Goal: Information Seeking & Learning: Check status

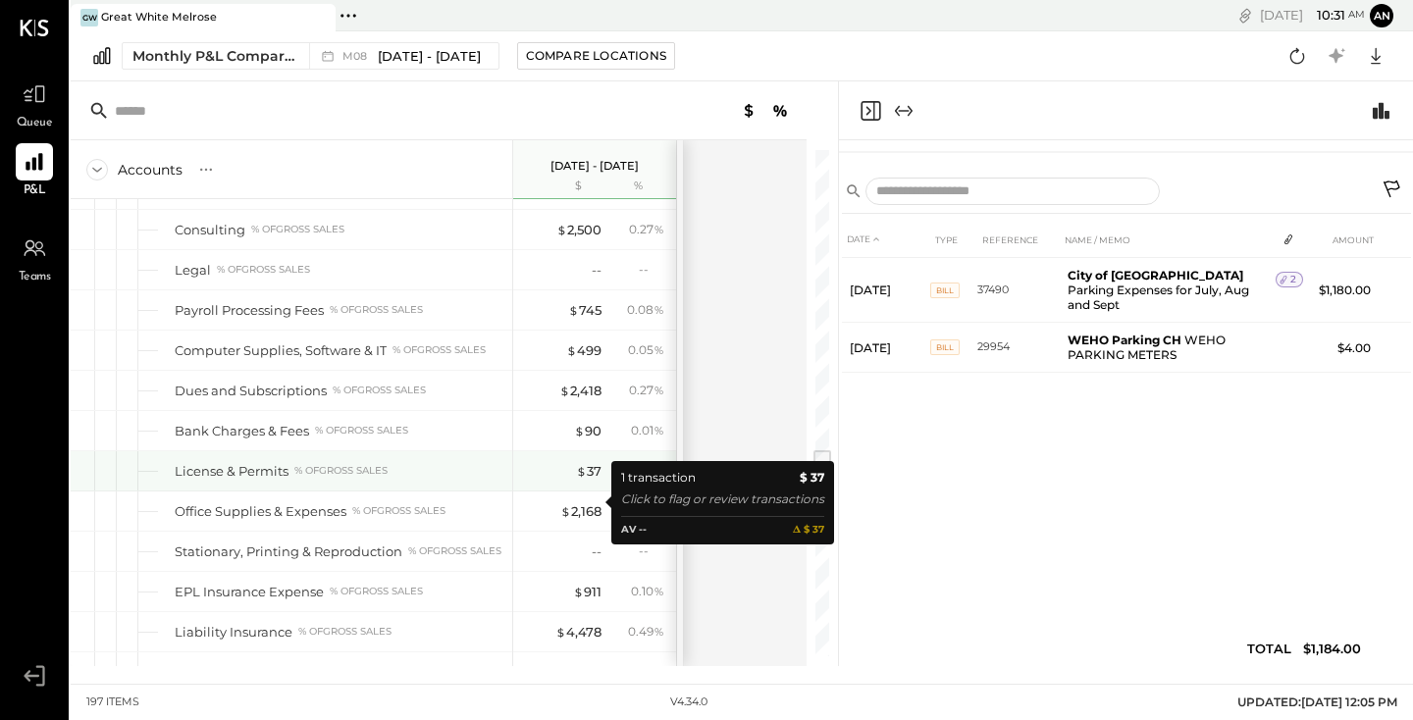
scroll to position [4010, 0]
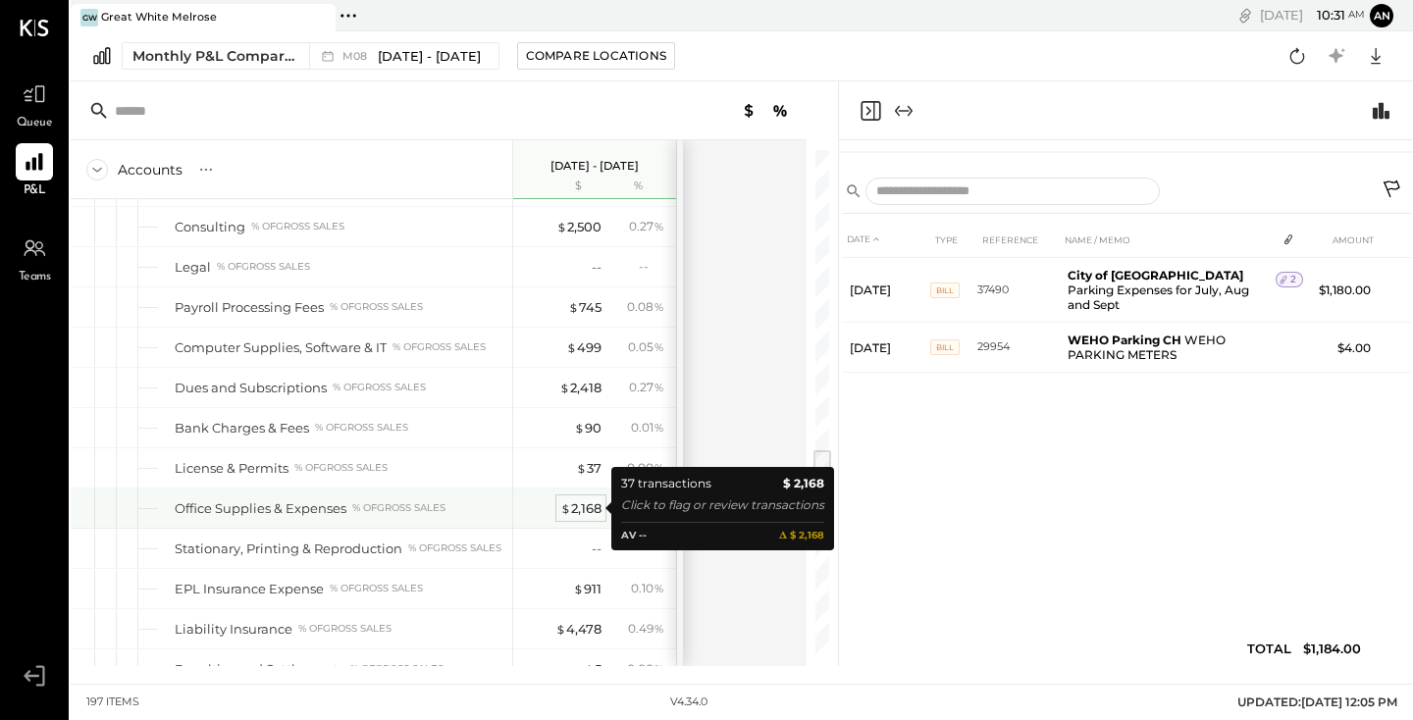
click at [590, 510] on div "$ 2,168" at bounding box center [580, 508] width 41 height 19
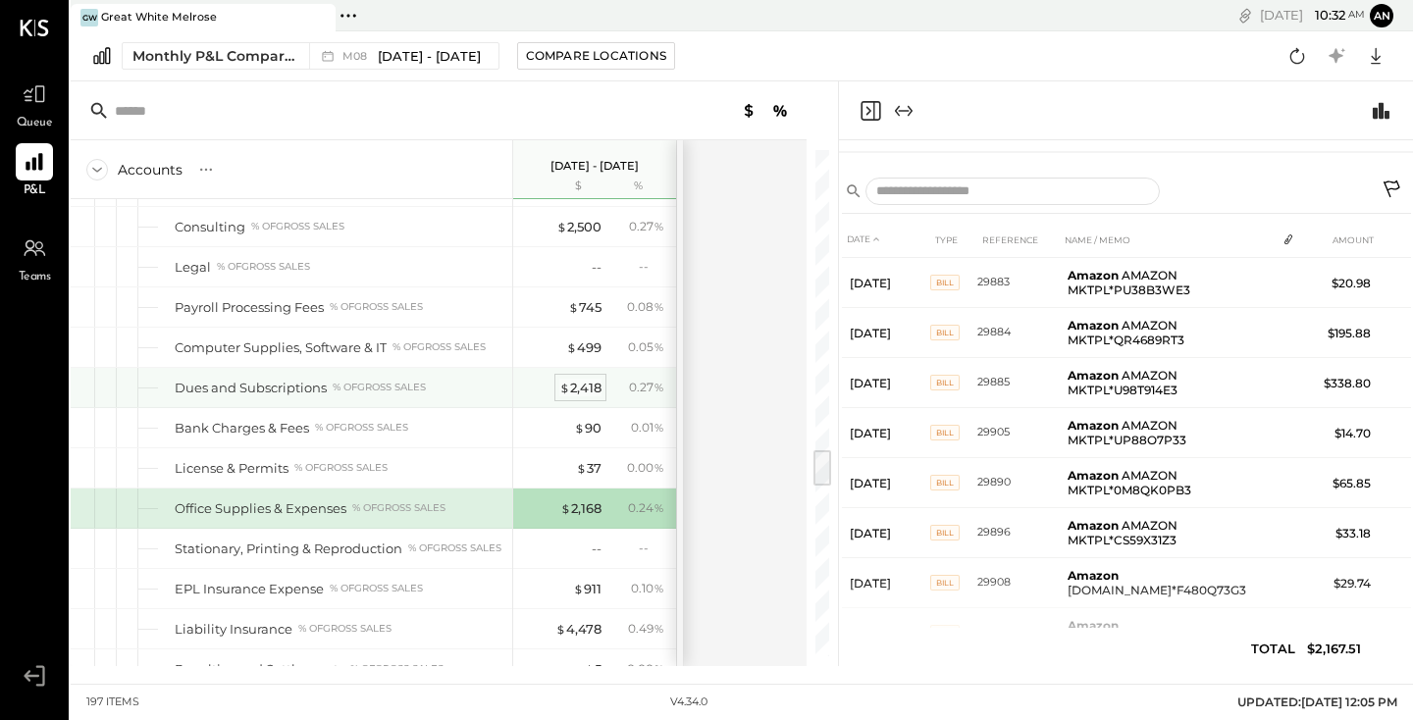
click at [570, 393] on div "$ 2,418" at bounding box center [580, 388] width 42 height 19
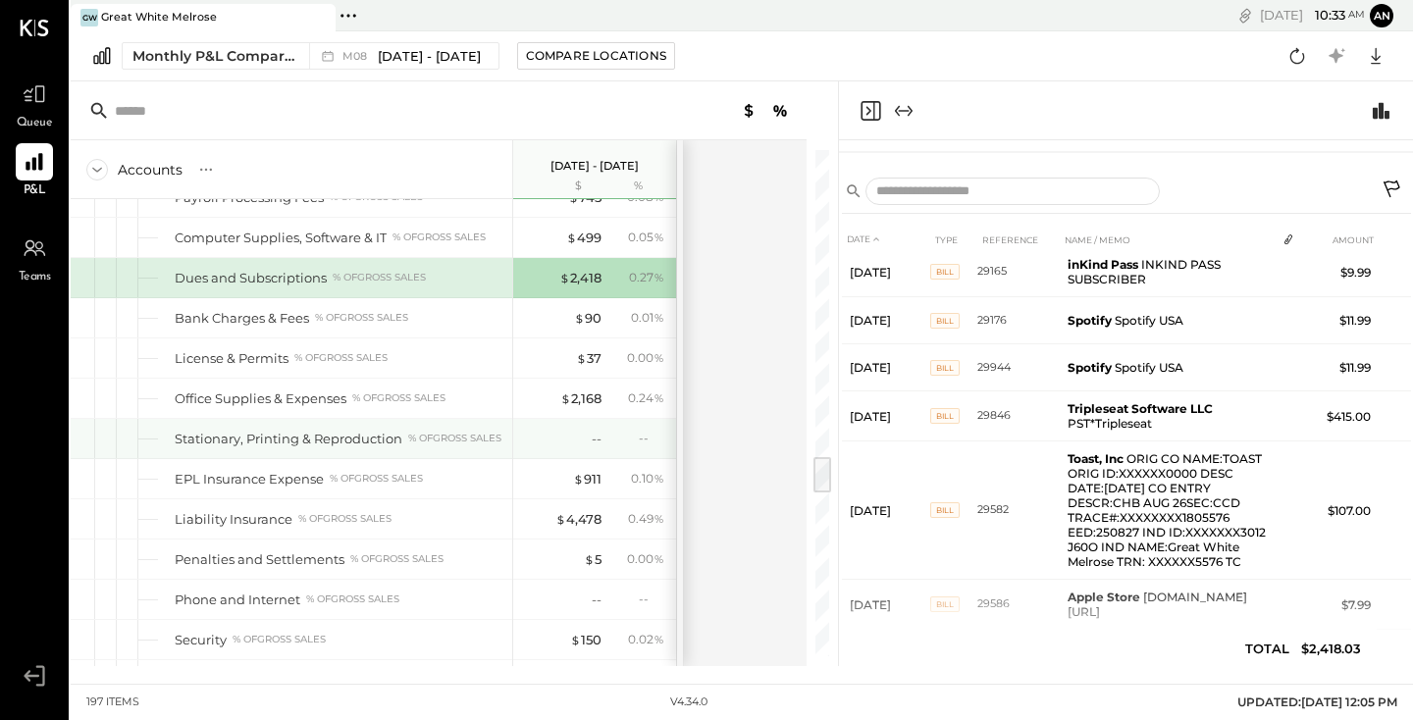
scroll to position [4098, 0]
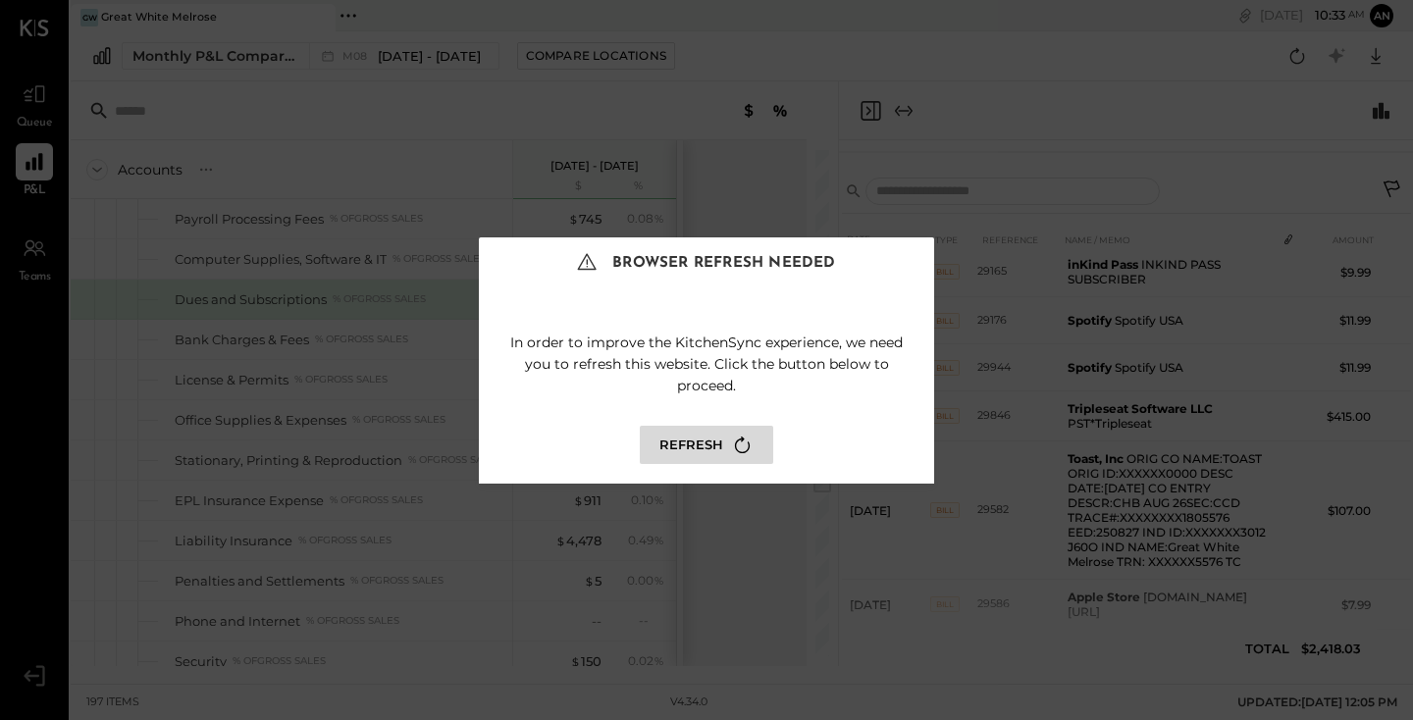
click at [723, 444] on button "Refresh" at bounding box center [706, 445] width 133 height 38
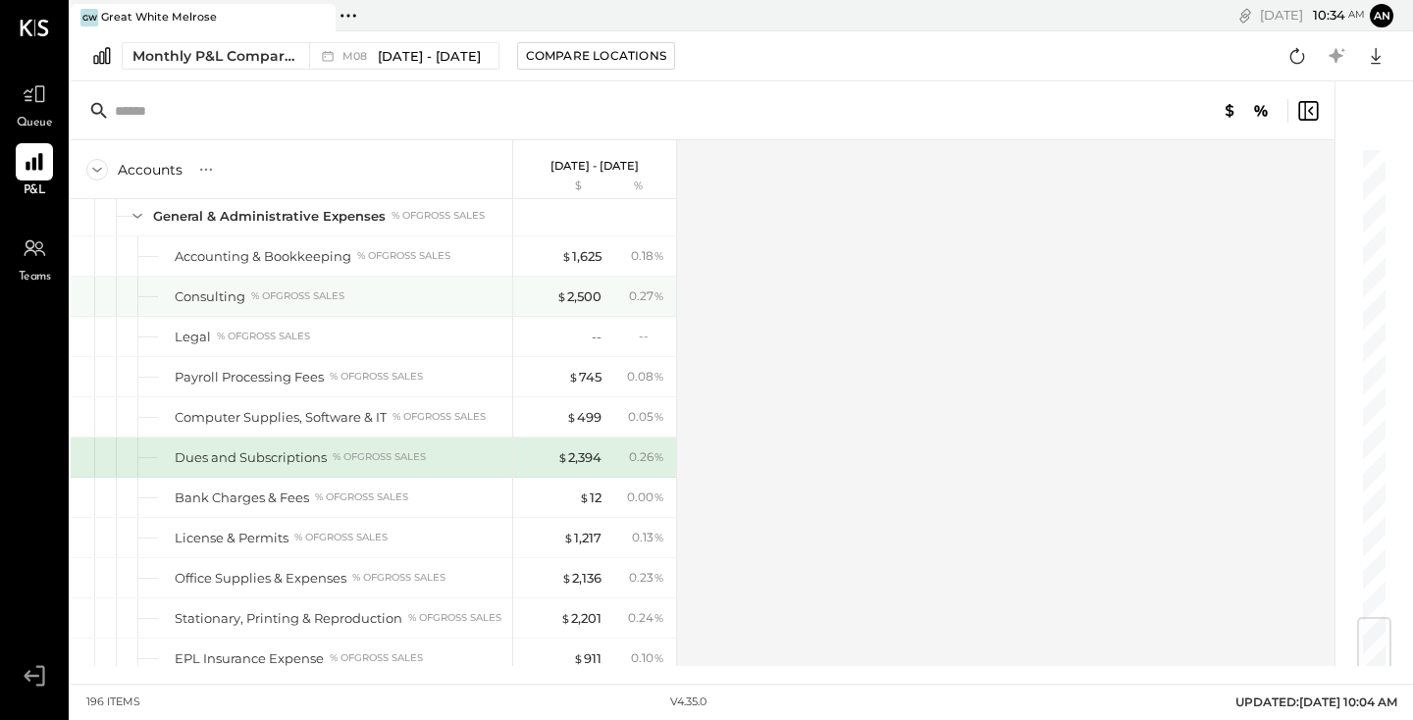
scroll to position [3984, 0]
click at [584, 457] on div "$ 2,394" at bounding box center [579, 454] width 44 height 19
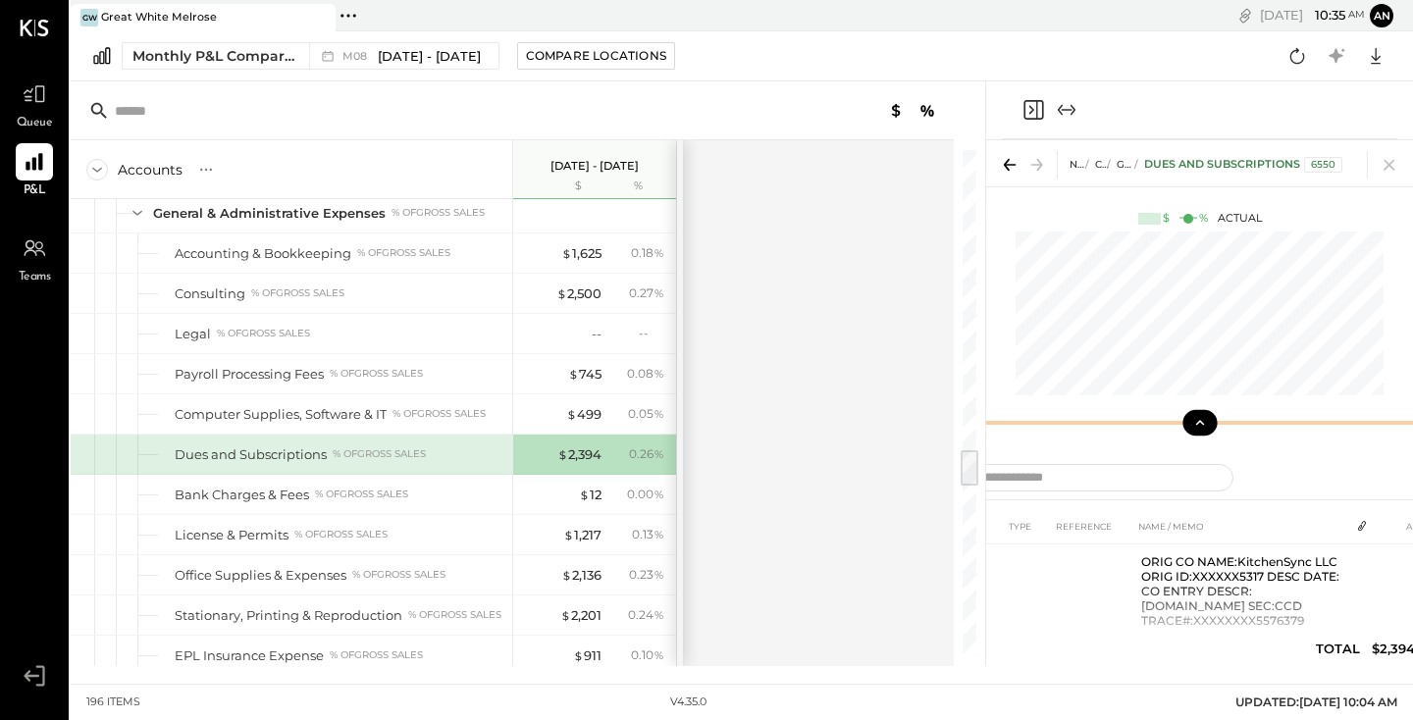
click at [1204, 427] on icon at bounding box center [1200, 423] width 18 height 18
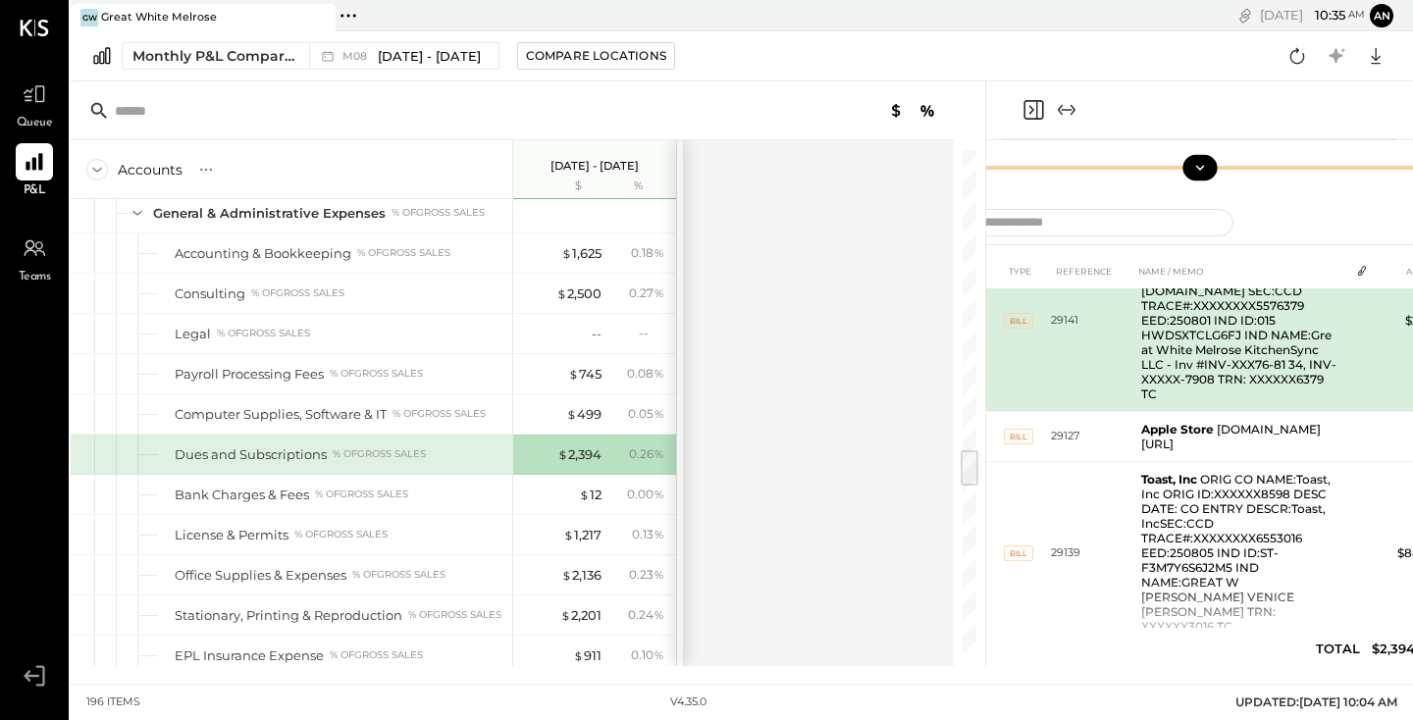
scroll to position [64, 0]
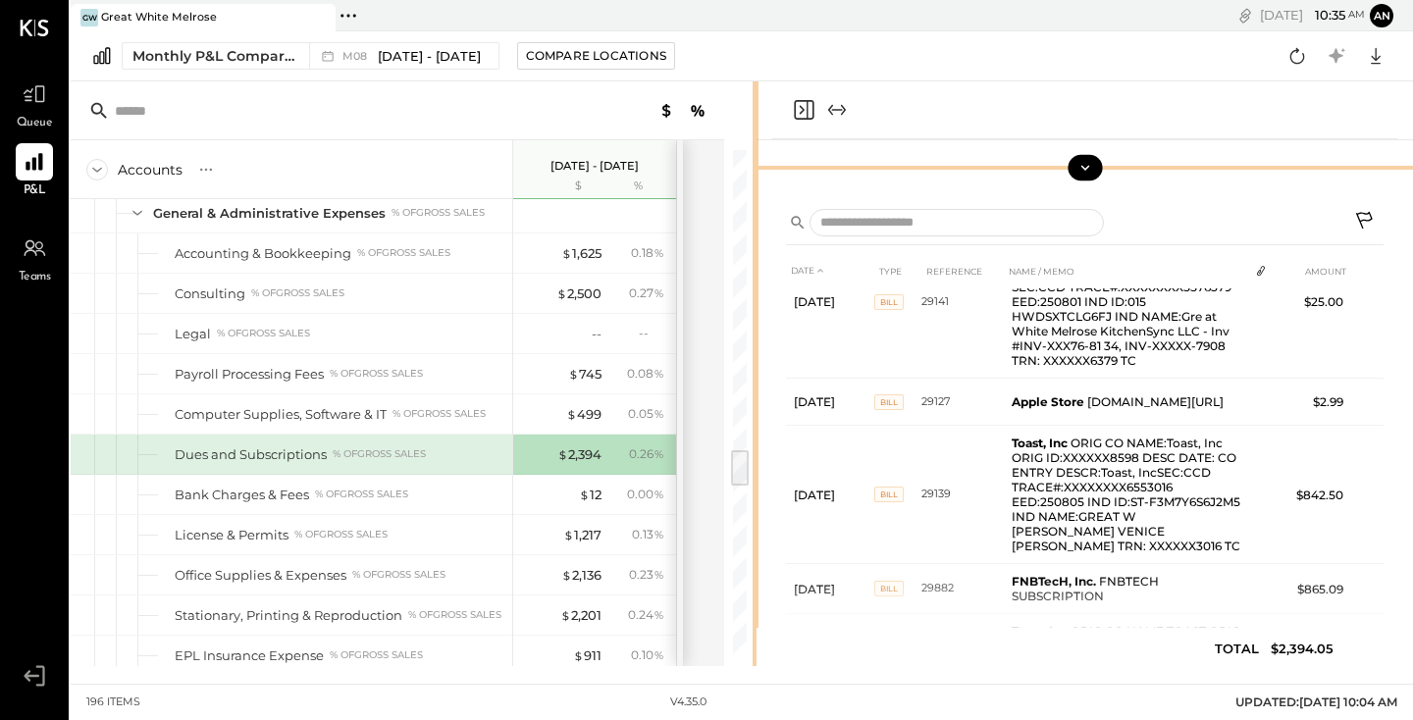
drag, startPoint x: 985, startPoint y: 370, endPoint x: 756, endPoint y: 393, distance: 229.8
click at [756, 393] on div "Accounts S % GL Aug 1 - 31, 2025 $ % SALES Sales, Food % of GROSS SALES Sales, …" at bounding box center [742, 373] width 1342 height 585
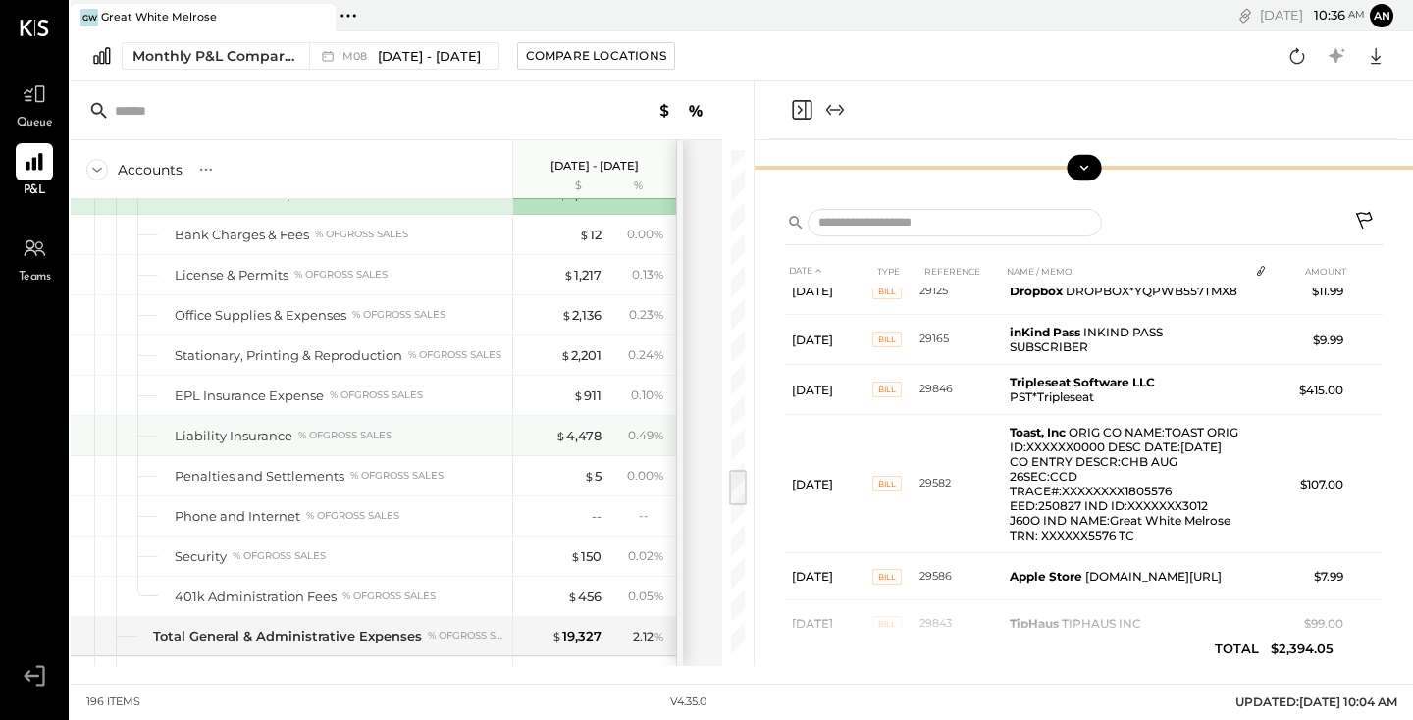
scroll to position [4251, 0]
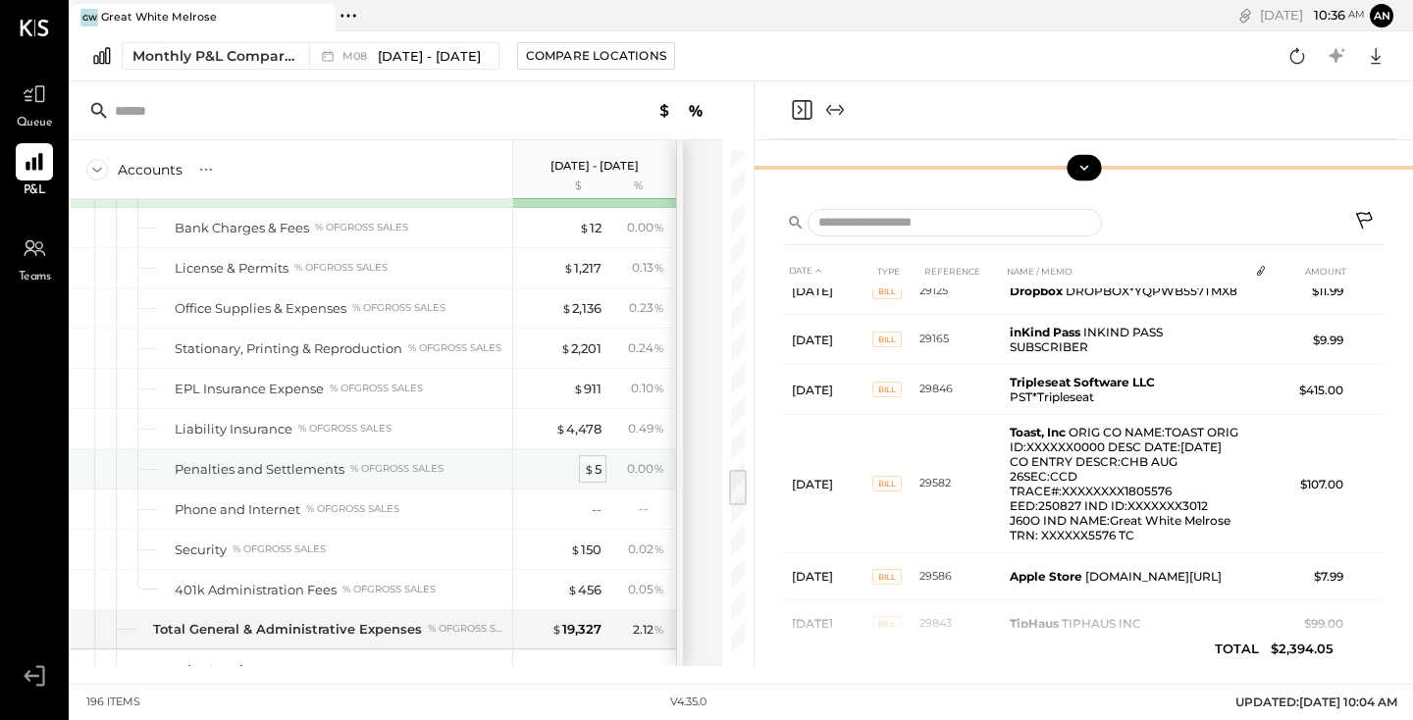
click at [597, 476] on div "$ 5" at bounding box center [593, 469] width 18 height 19
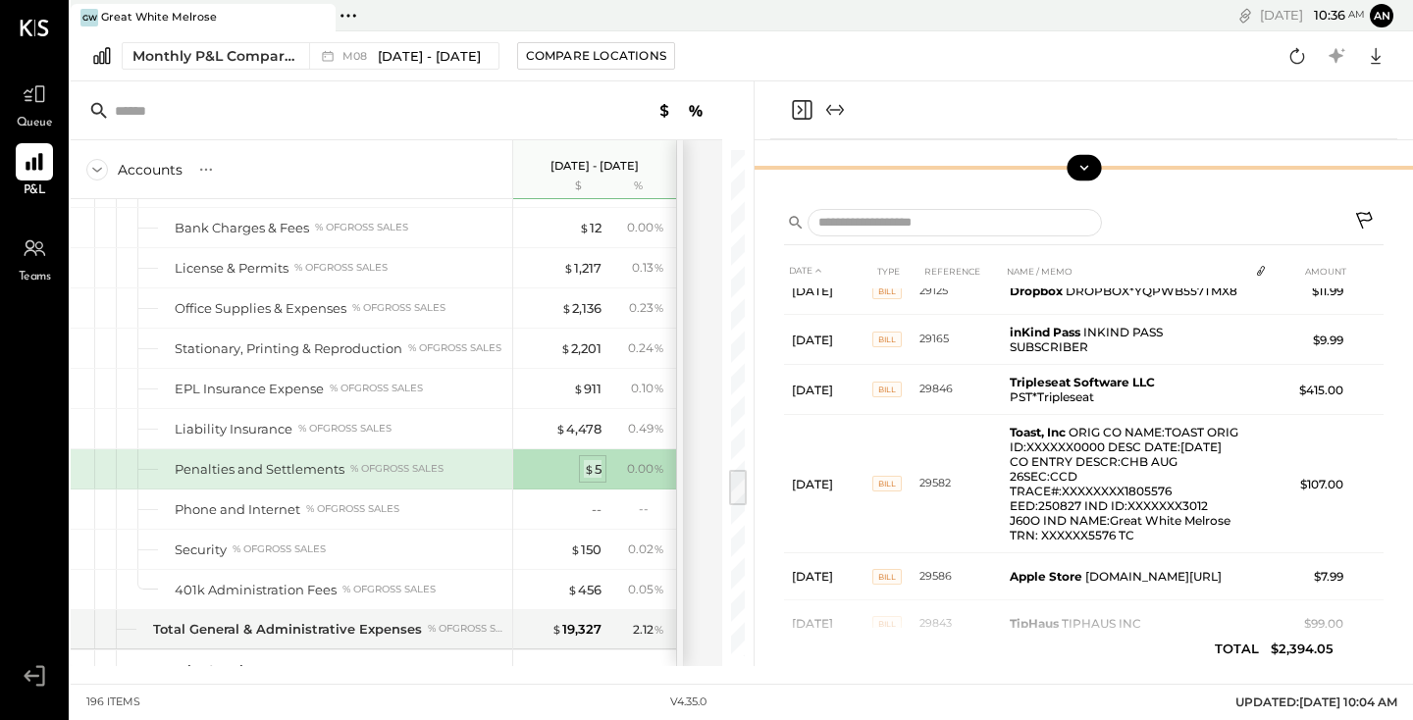
scroll to position [0, 0]
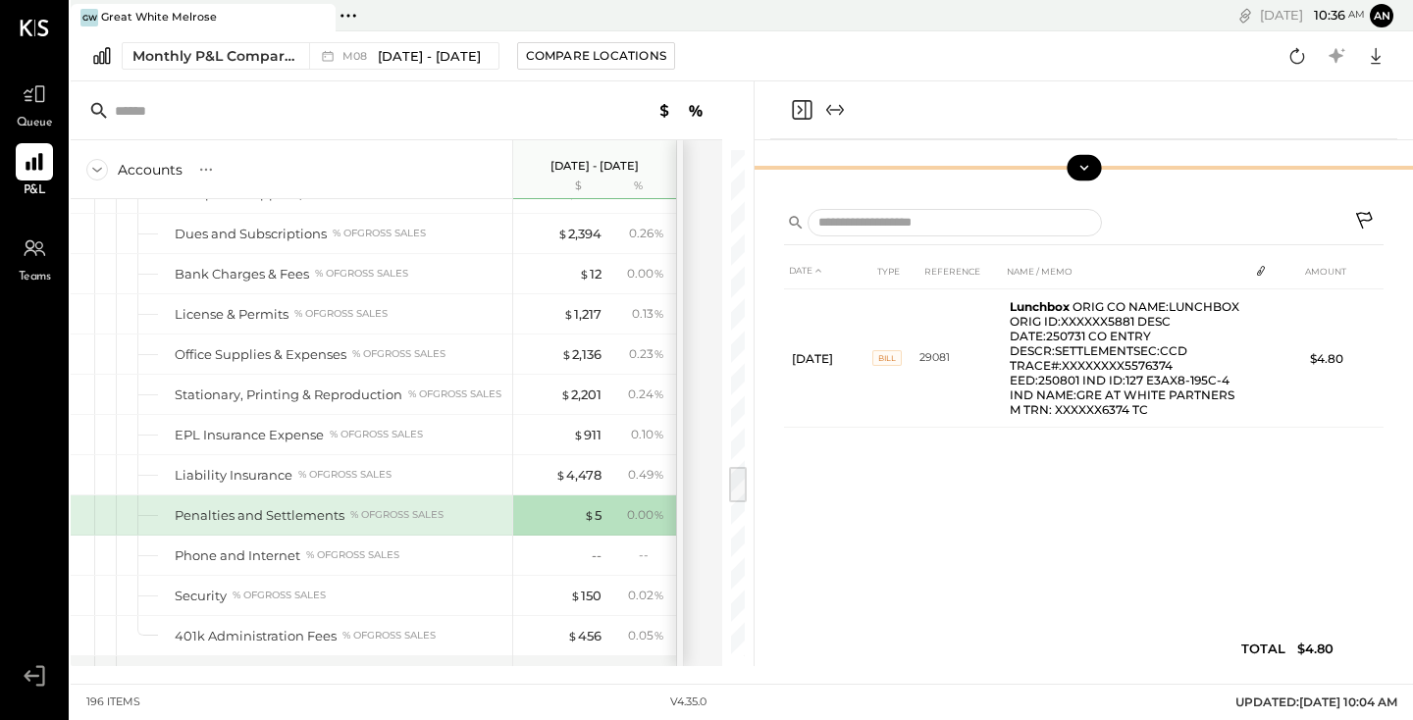
scroll to position [4198, 0]
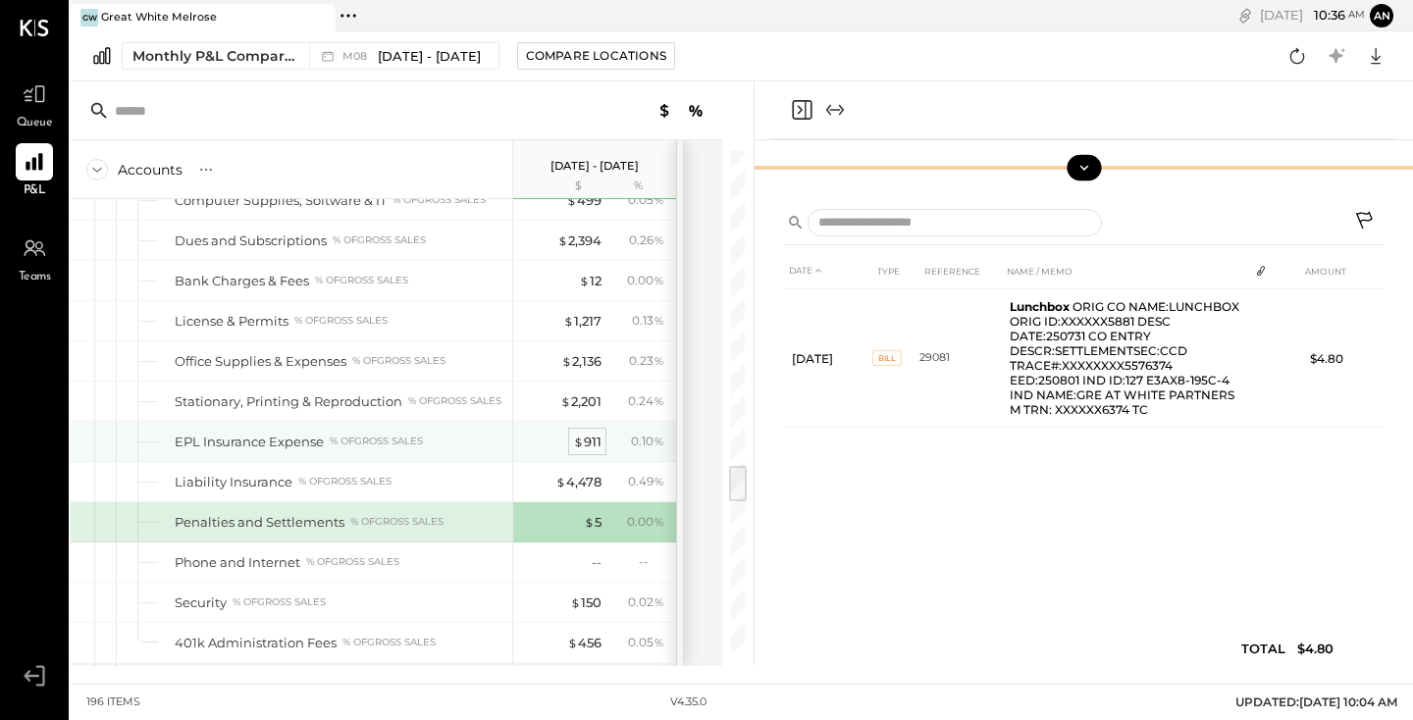
click at [587, 443] on div "$ 911" at bounding box center [587, 442] width 28 height 19
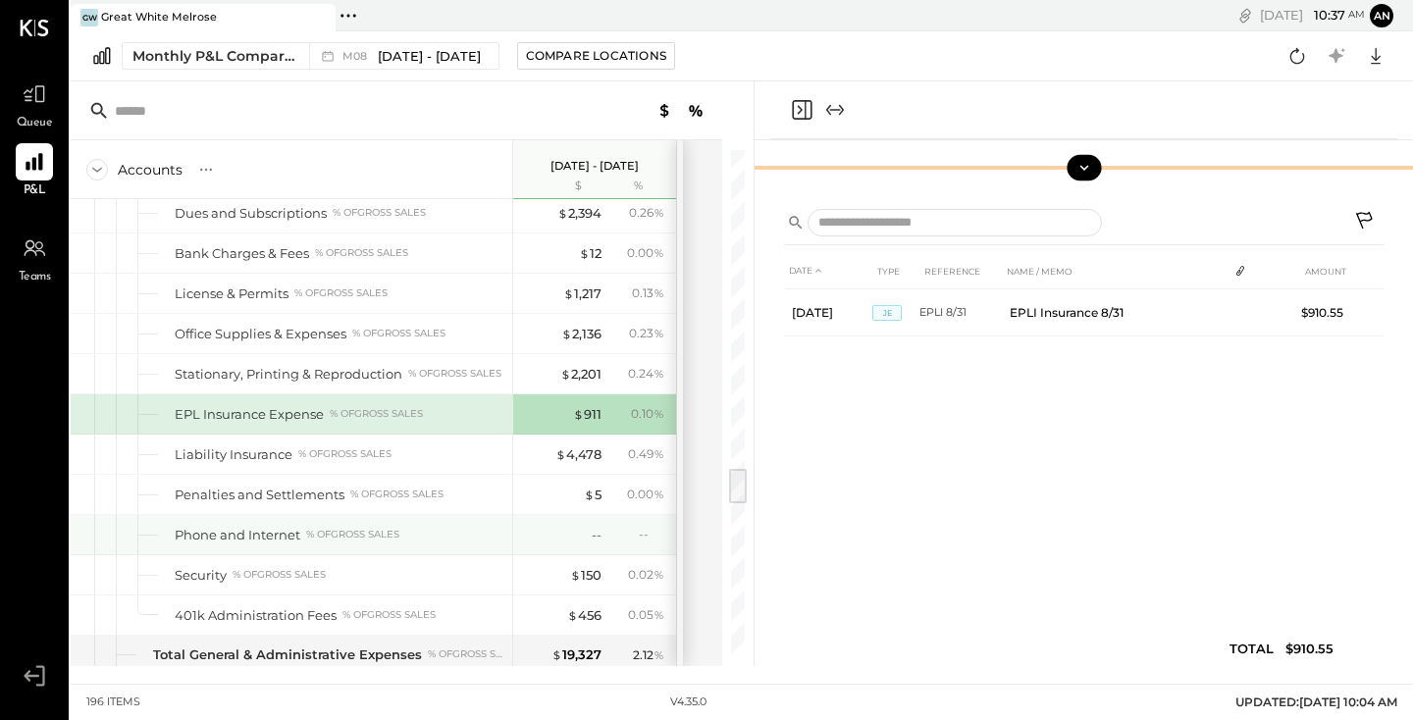
scroll to position [4217, 0]
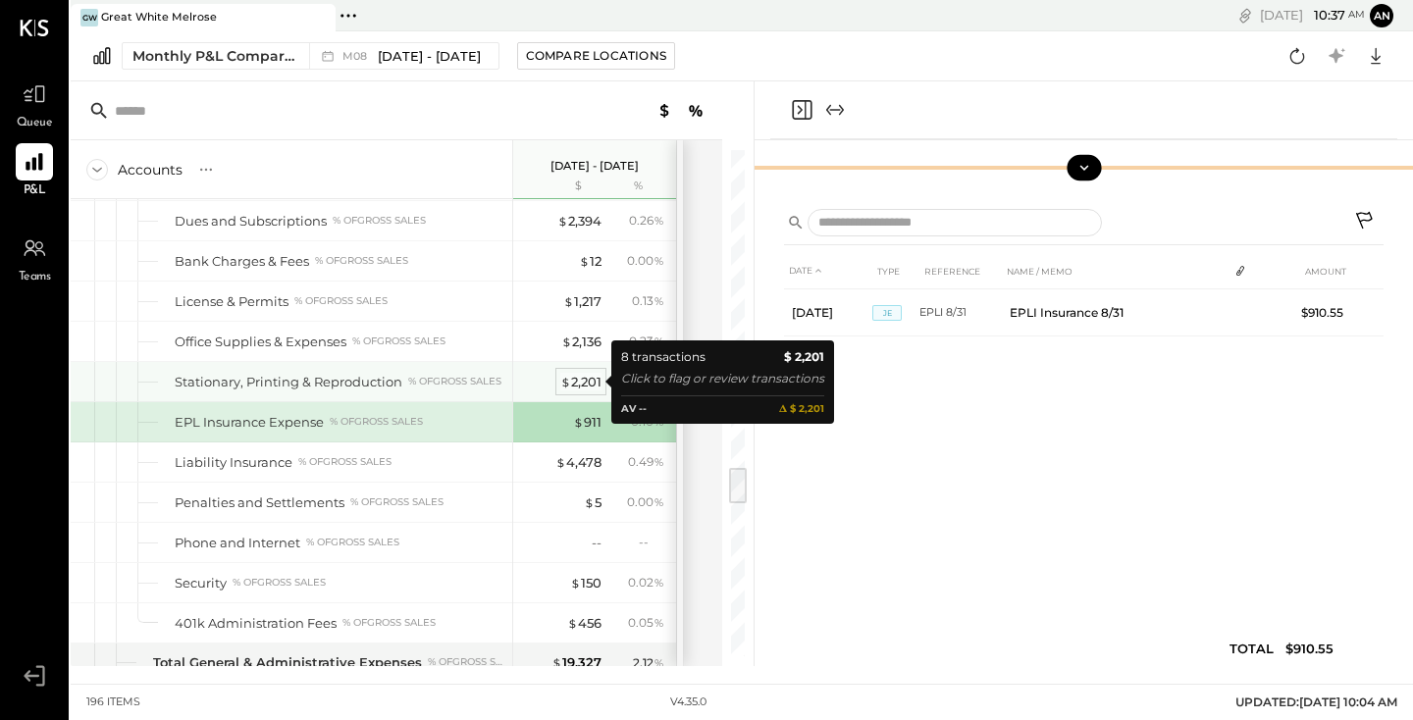
click at [582, 386] on div "$ 2,201" at bounding box center [580, 382] width 41 height 19
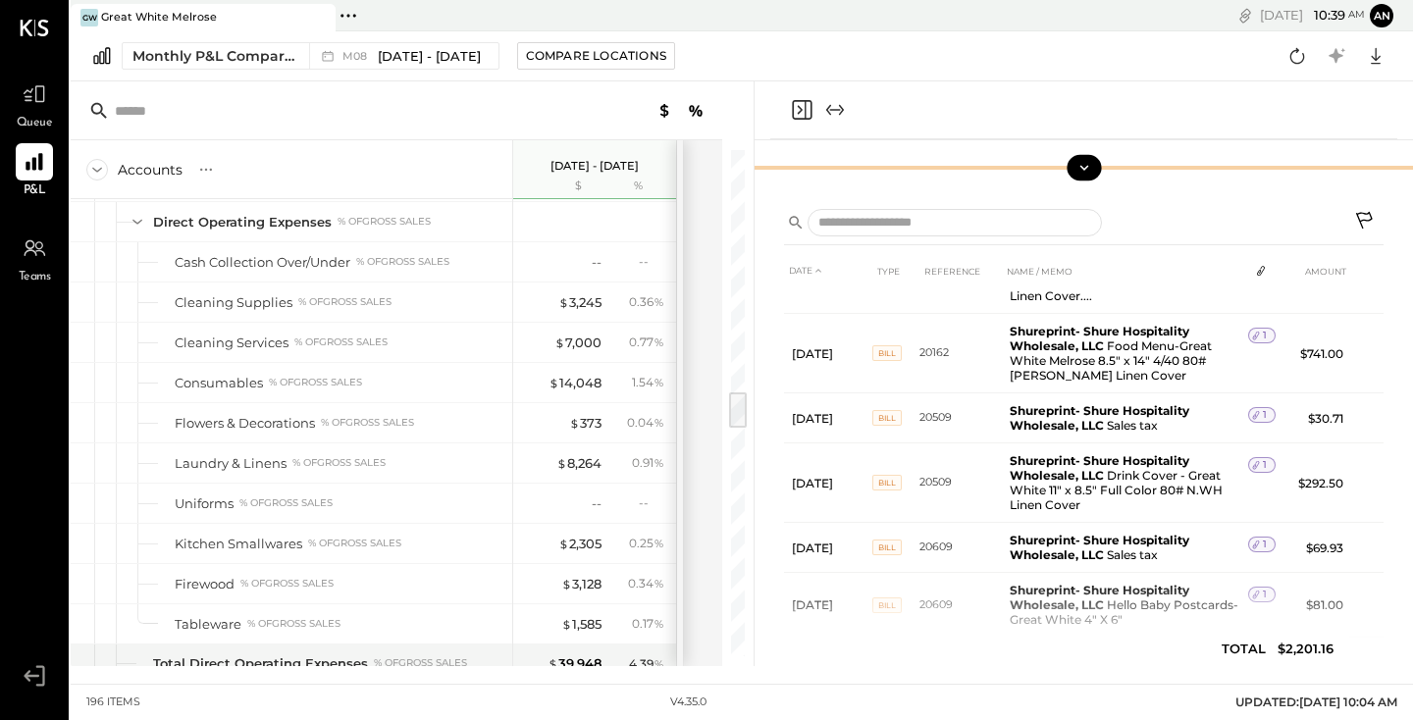
scroll to position [3223, 0]
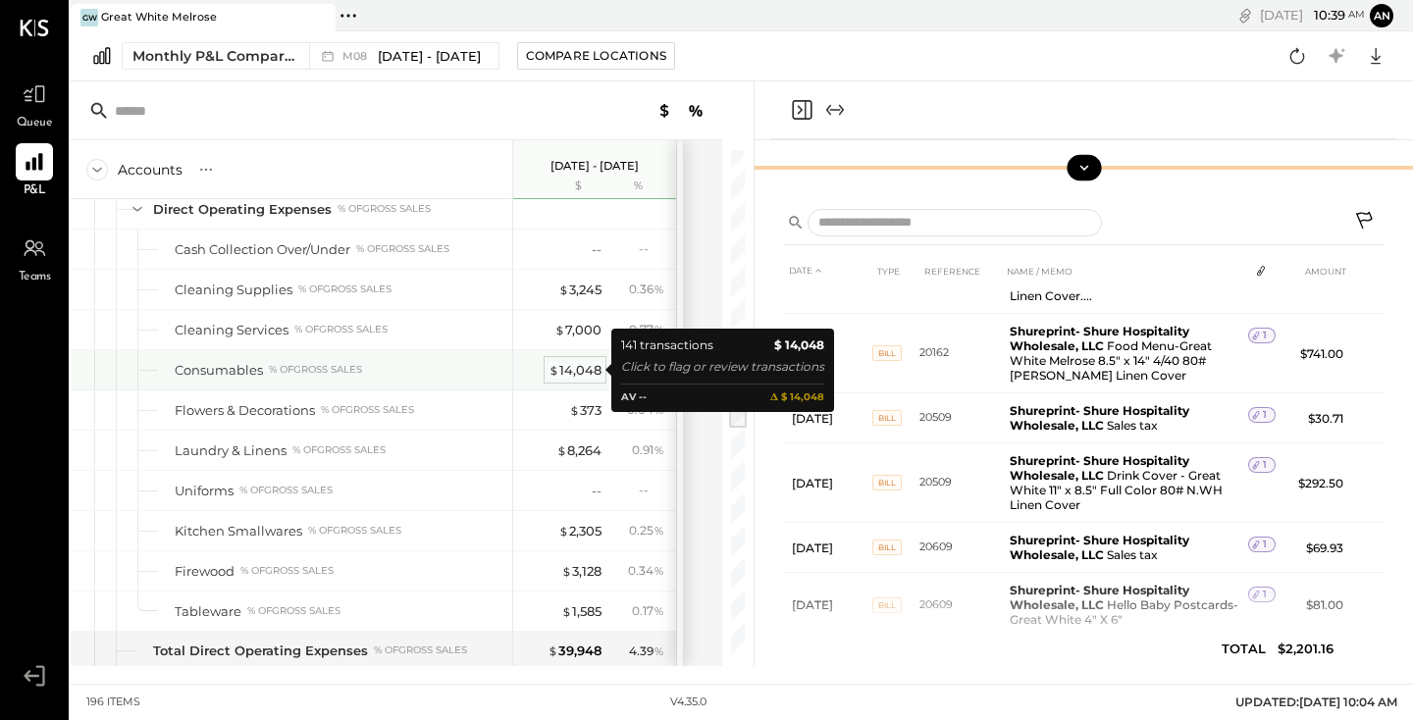
click at [580, 374] on div "$ 14,048" at bounding box center [574, 370] width 53 height 19
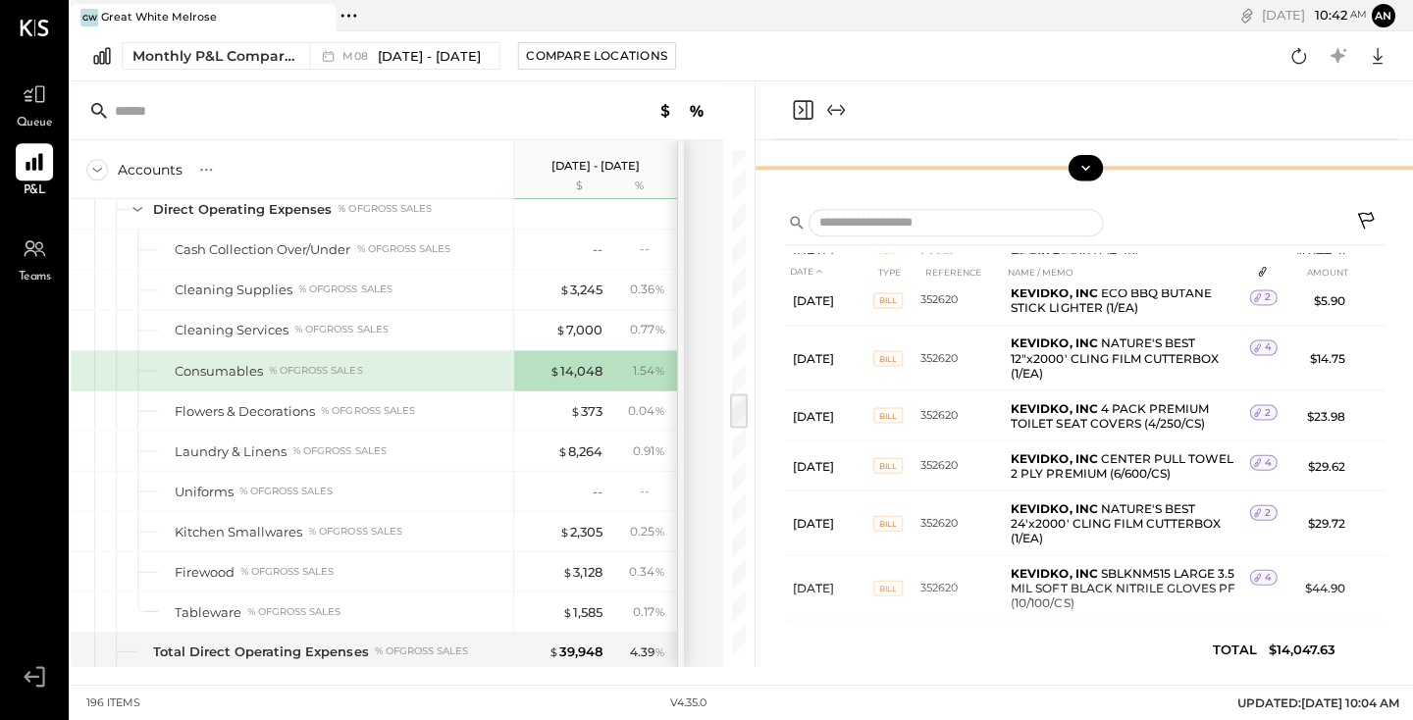
scroll to position [3288, 0]
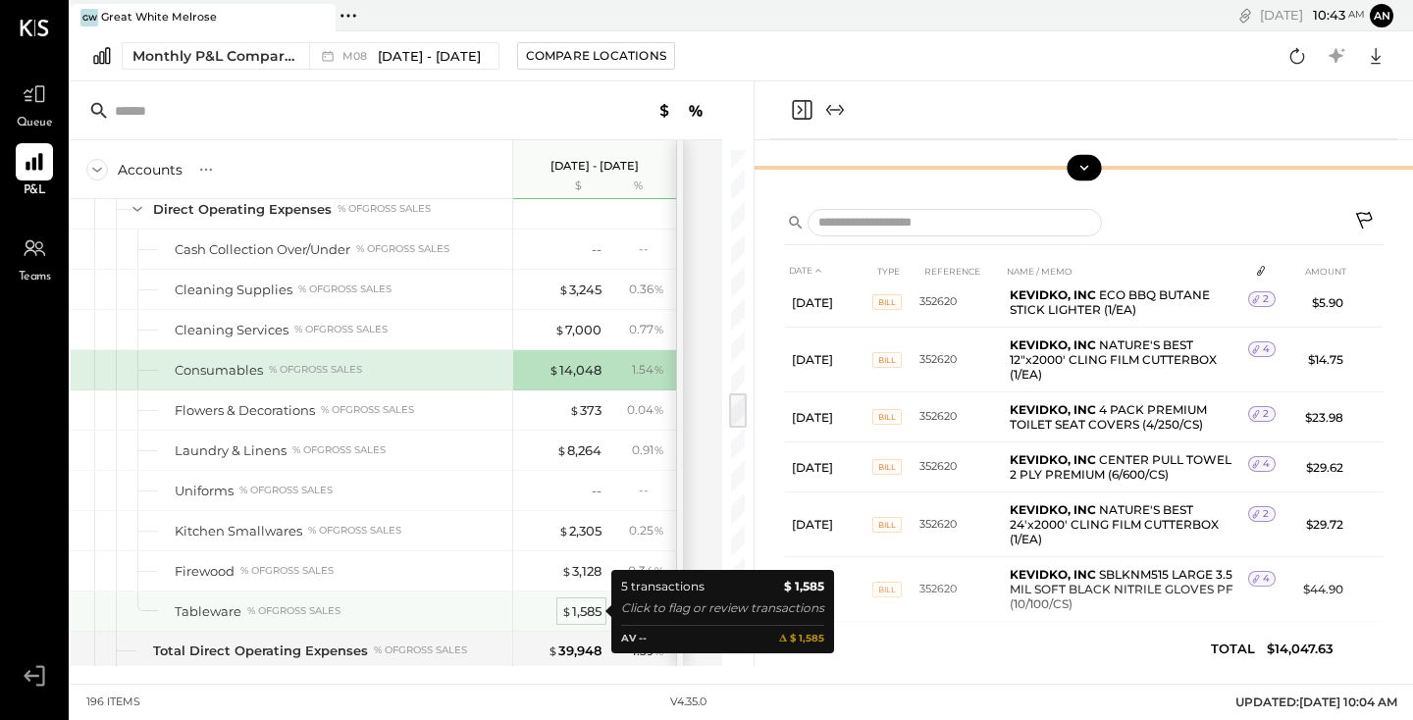
click at [566, 609] on span "$" at bounding box center [566, 611] width 11 height 16
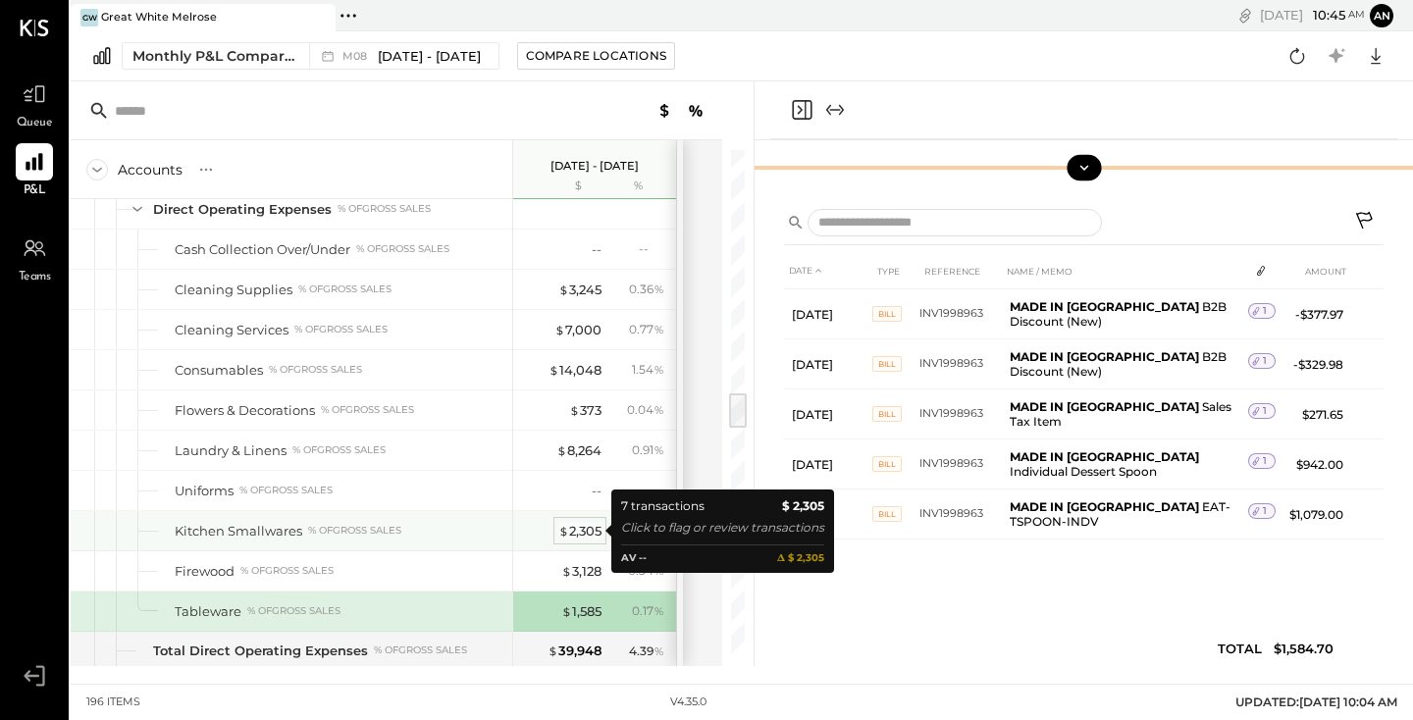
click at [587, 536] on div "$ 2,305" at bounding box center [579, 531] width 43 height 19
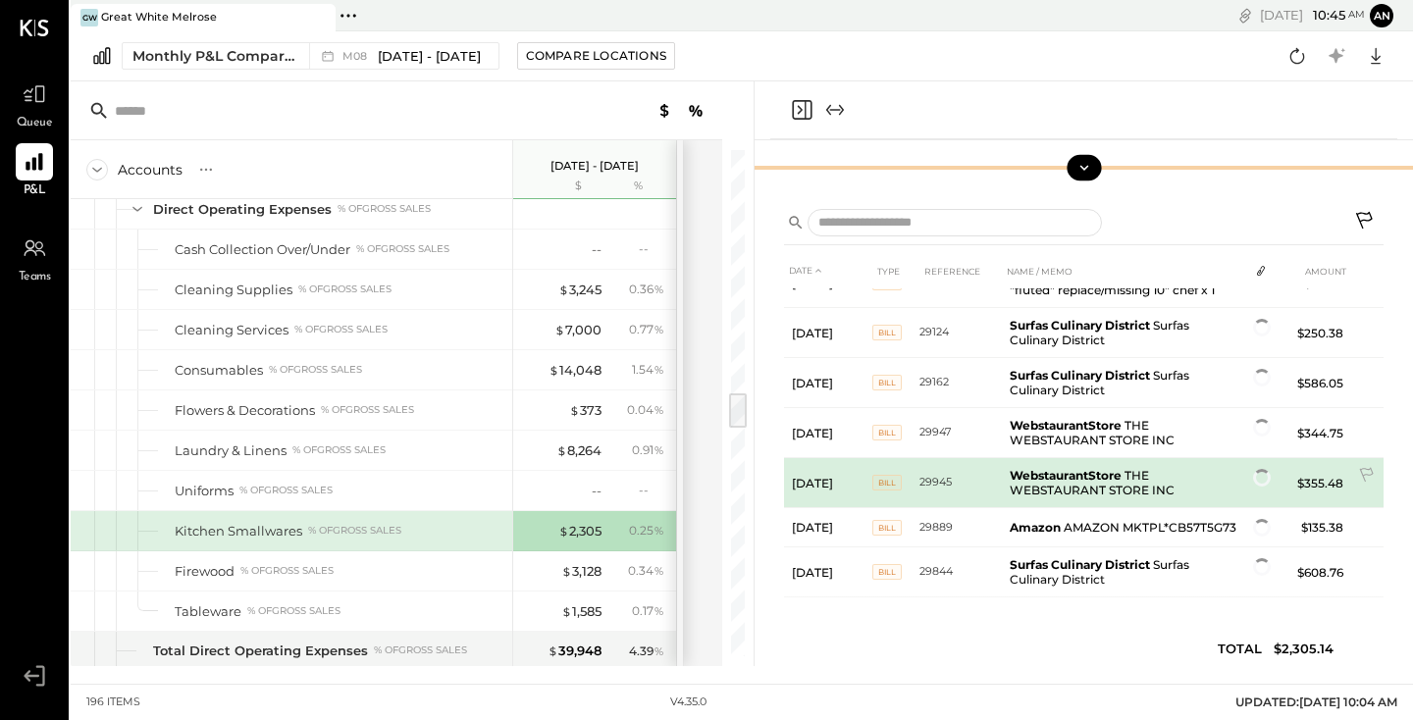
scroll to position [30, 0]
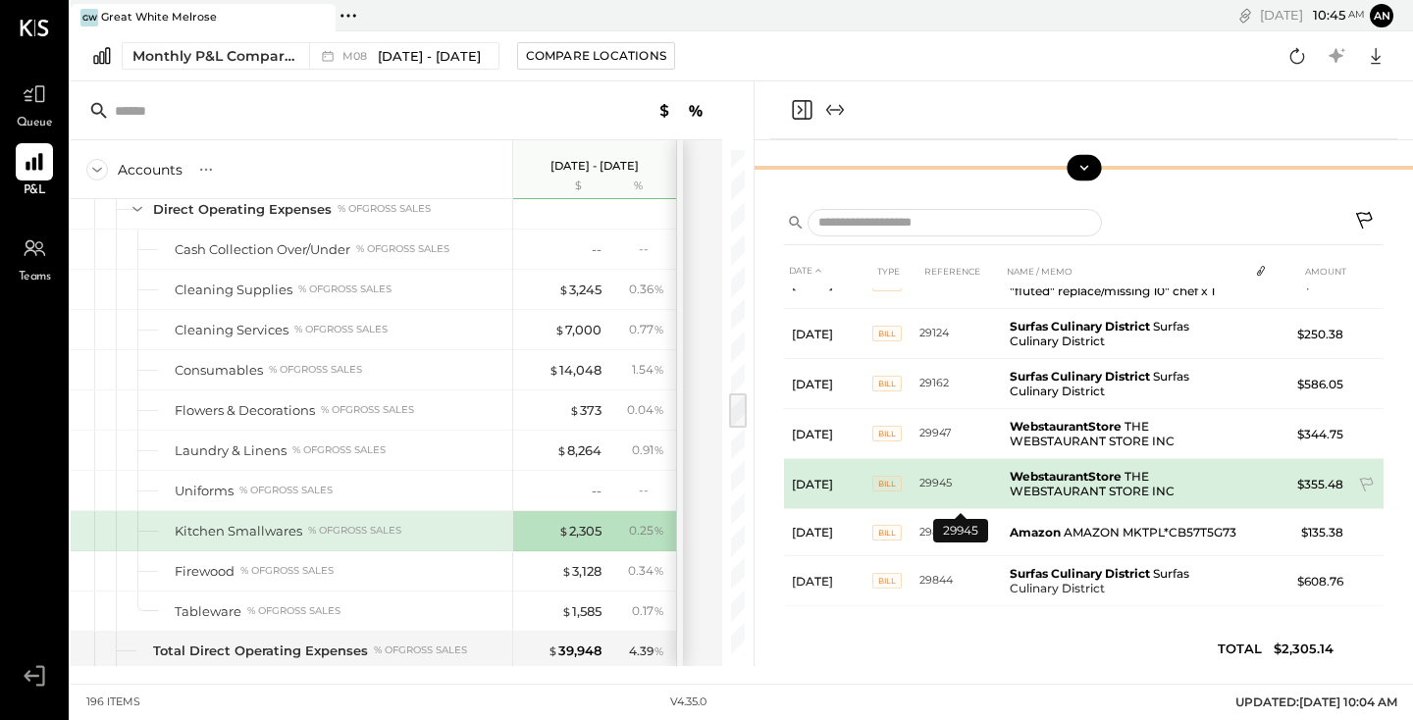
click at [984, 496] on td "29945" at bounding box center [960, 484] width 82 height 50
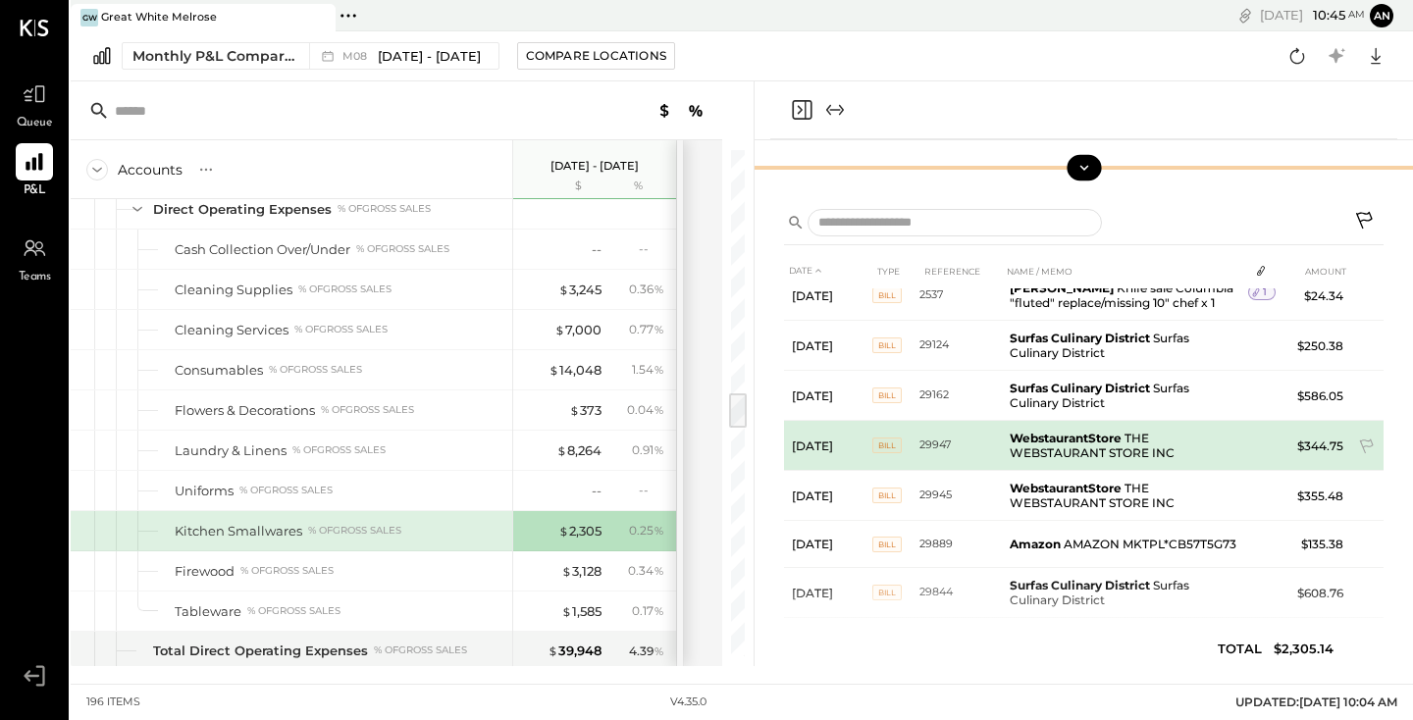
scroll to position [0, 0]
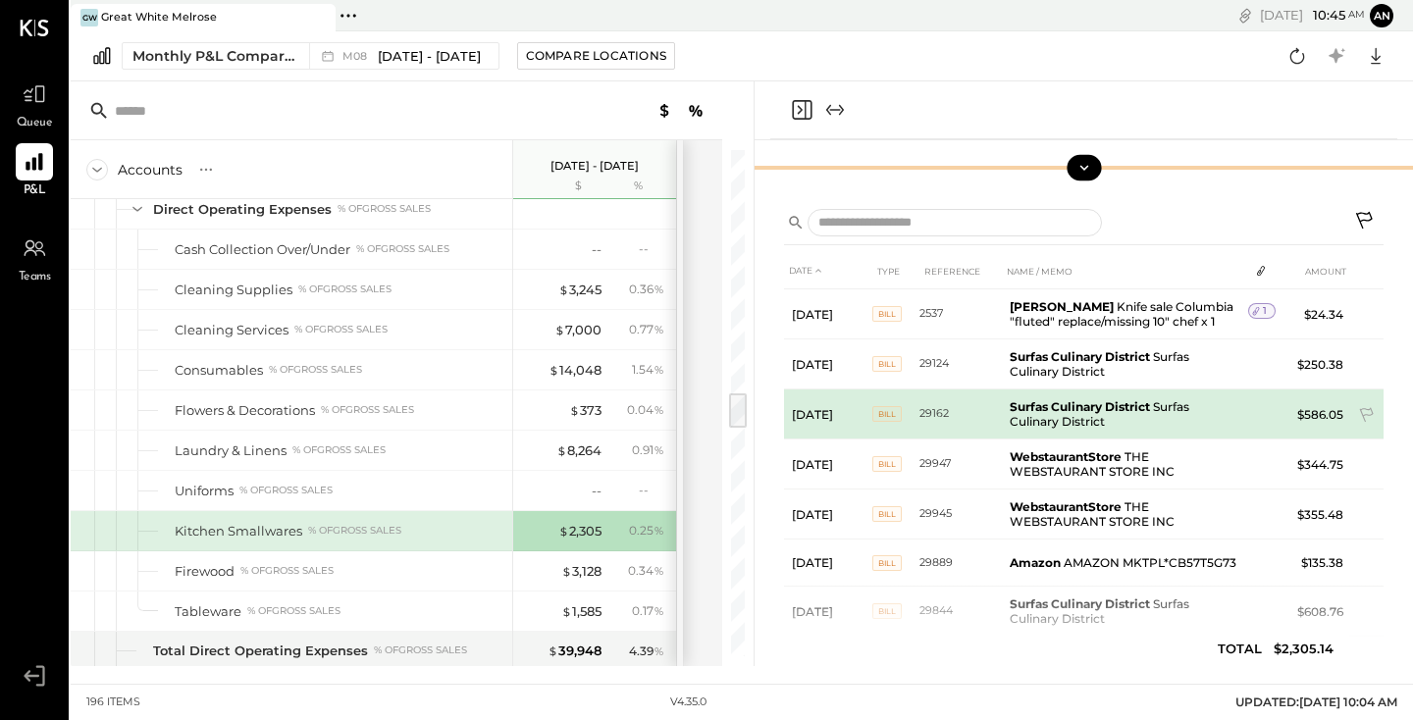
click at [1082, 399] on b "Surfas Culinary District" at bounding box center [1080, 406] width 140 height 15
click at [1157, 411] on td "Surfas Culinary District Surfas Culinary District" at bounding box center [1125, 415] width 246 height 50
click at [897, 409] on span "BILL" at bounding box center [886, 414] width 29 height 16
click at [933, 408] on td "29162" at bounding box center [960, 415] width 82 height 50
click at [1078, 411] on b "Surfas Culinary District" at bounding box center [1080, 406] width 140 height 15
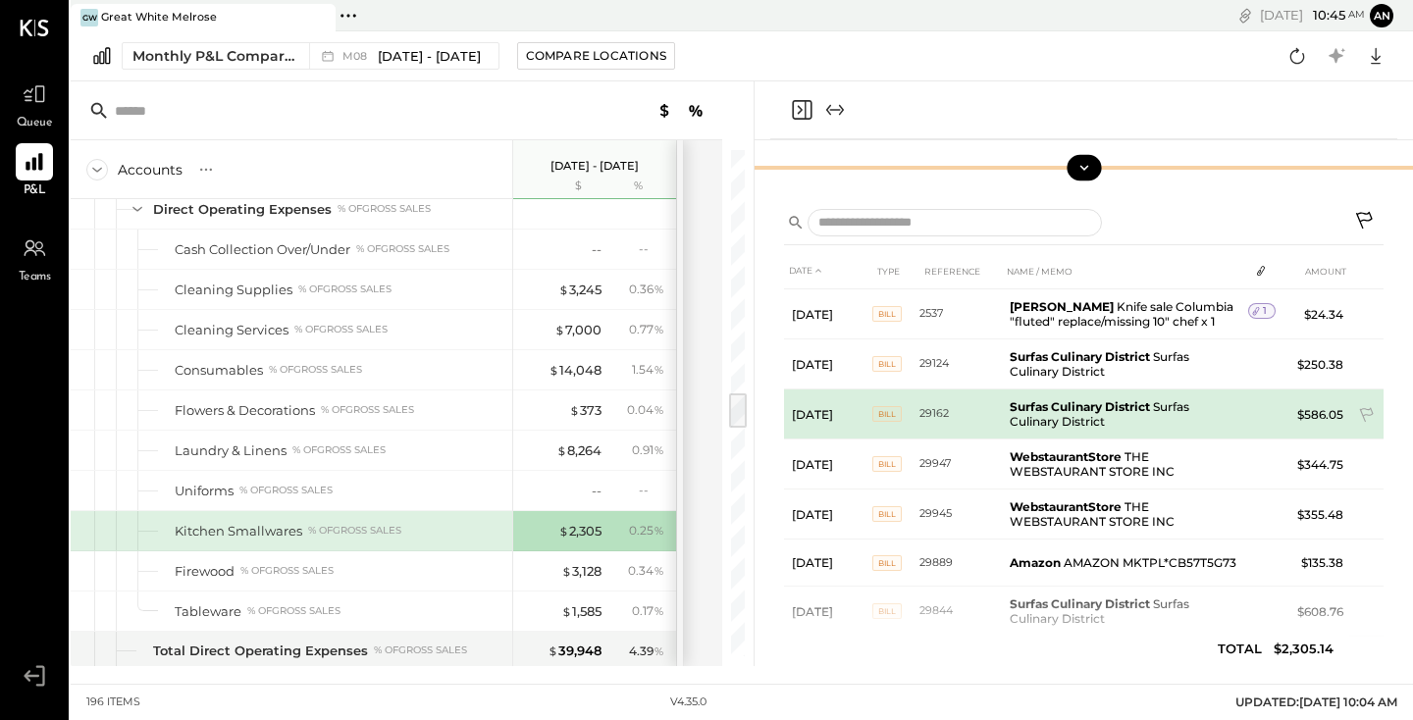
click at [835, 415] on td "[DATE]" at bounding box center [828, 415] width 88 height 50
click at [910, 415] on td "BILL" at bounding box center [895, 415] width 47 height 50
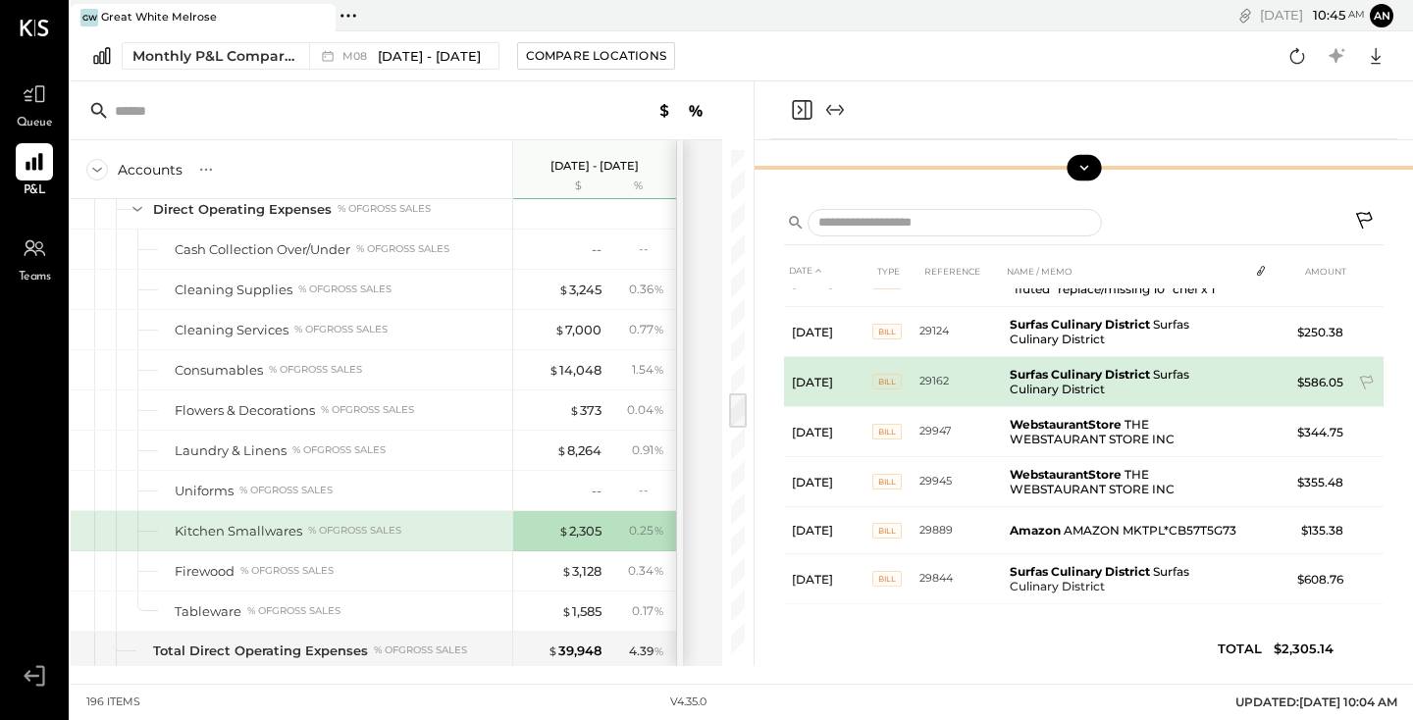
scroll to position [30, 0]
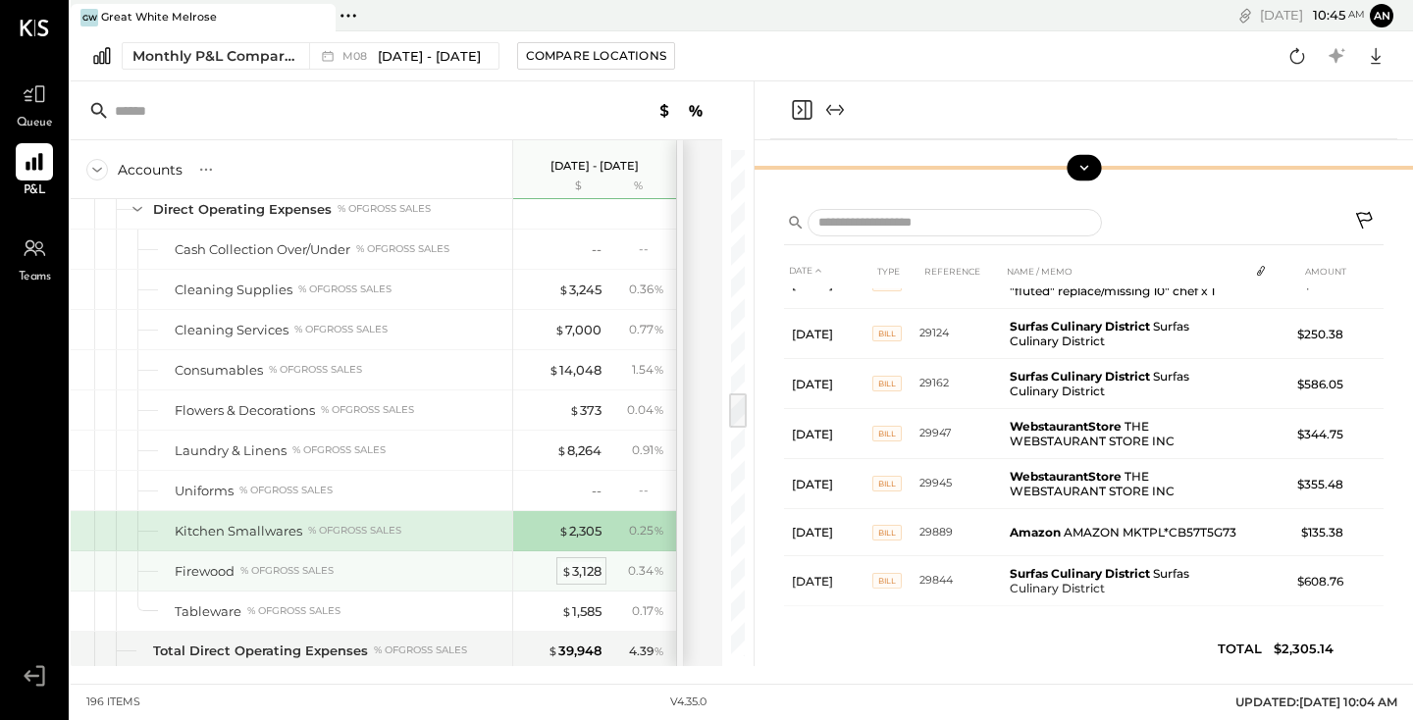
click at [580, 575] on div "$ 3,128" at bounding box center [581, 571] width 40 height 19
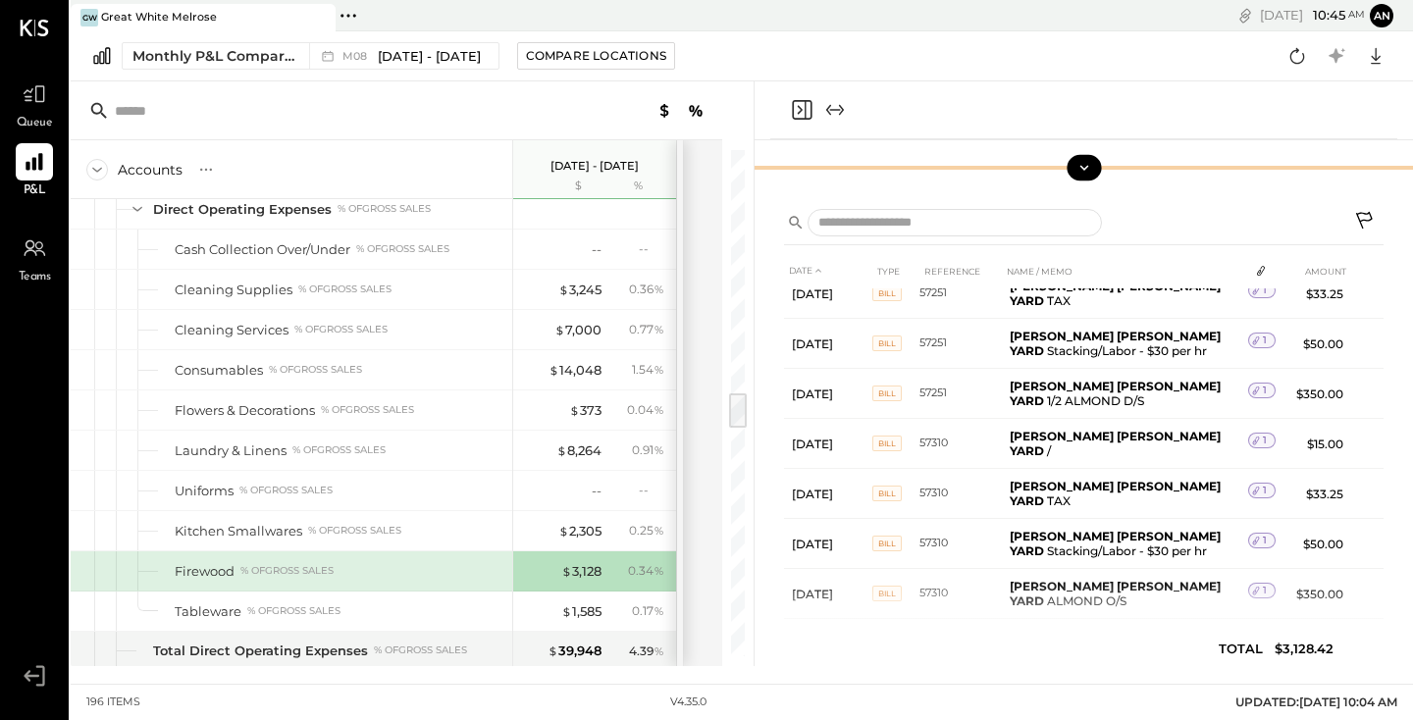
scroll to position [1967, 0]
